Goal: Task Accomplishment & Management: Manage account settings

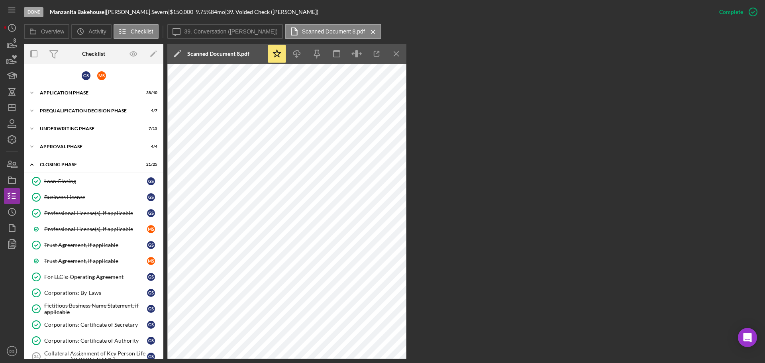
scroll to position [290, 0]
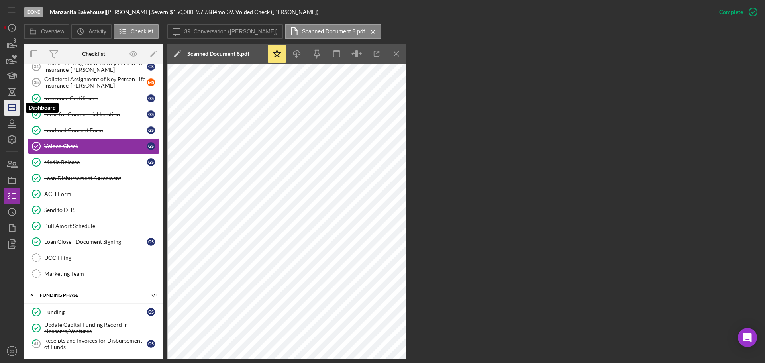
click at [15, 106] on polygon "button" at bounding box center [12, 107] width 6 height 6
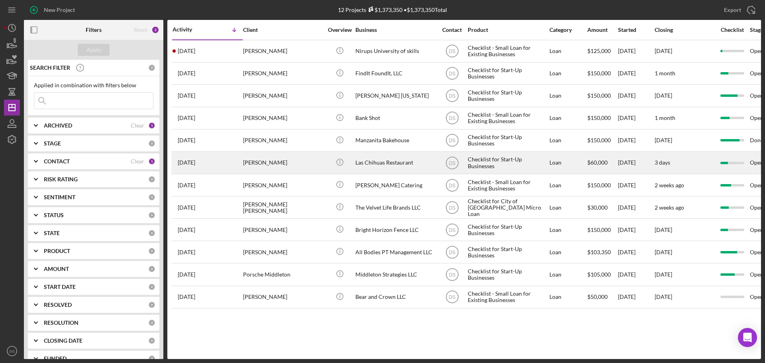
click at [390, 163] on div "Las Chihuas Restaurant" at bounding box center [395, 162] width 80 height 21
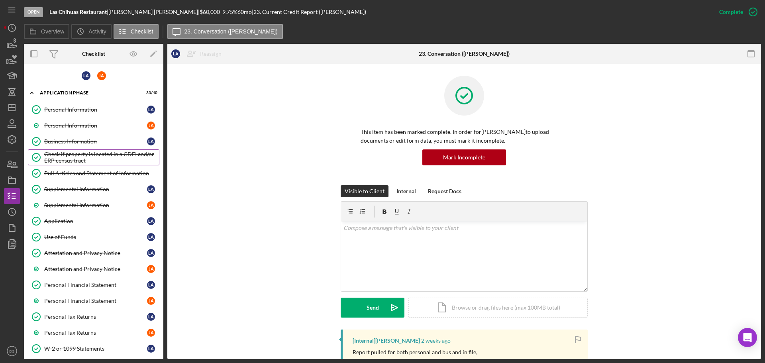
click at [106, 156] on div "Check if property is located in a CDFI and/or ERP census tract" at bounding box center [101, 157] width 115 height 13
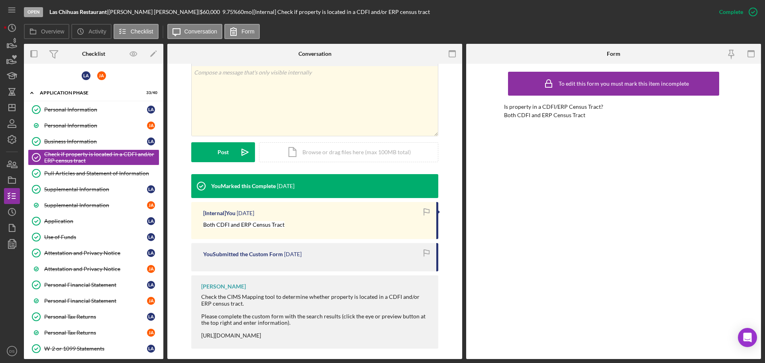
scroll to position [161, 0]
